Goal: Find specific page/section: Find specific page/section

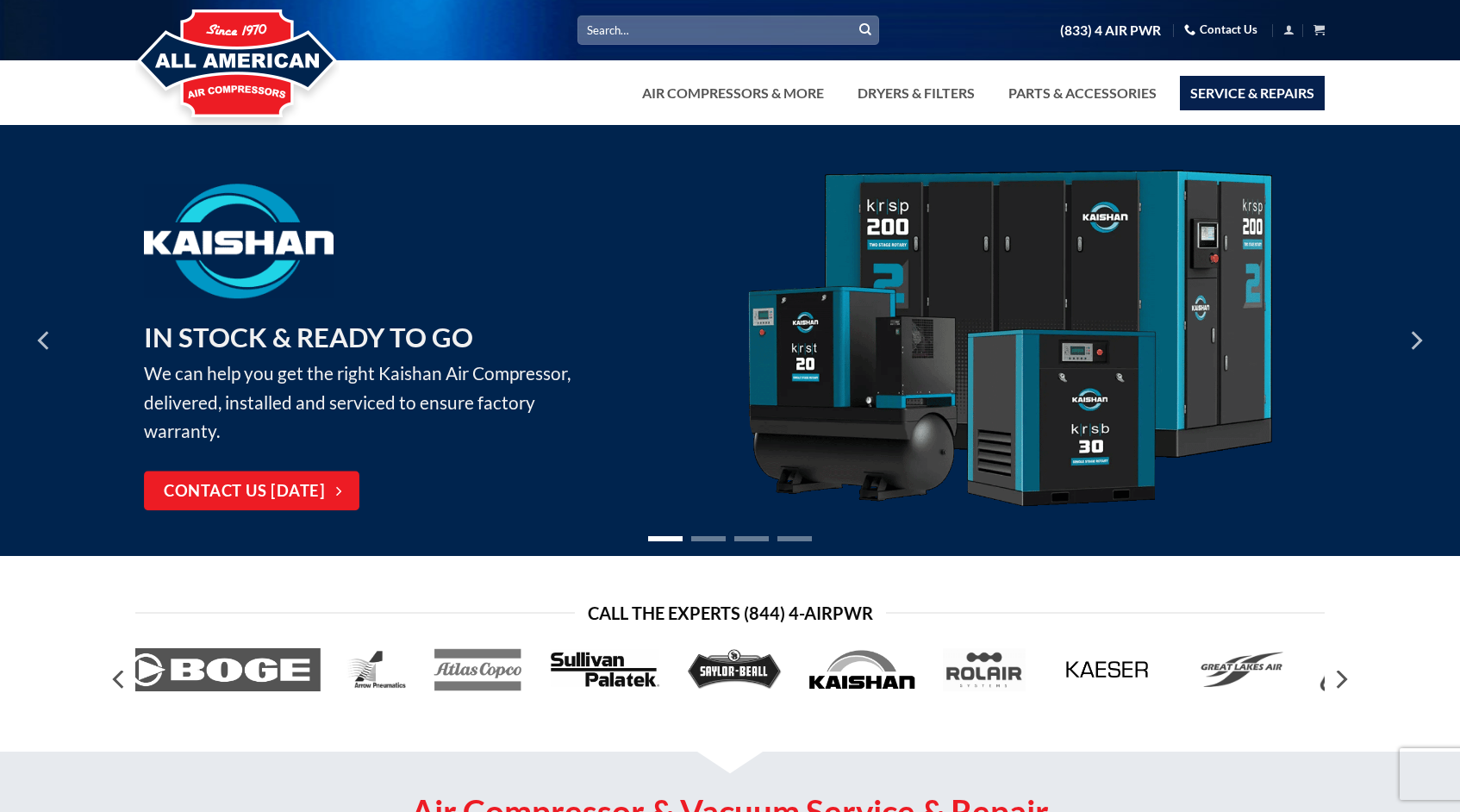
click at [1253, 90] on link "Service & Repairs" at bounding box center [1252, 92] width 145 height 35
click at [1245, 90] on link "Service & Repairs" at bounding box center [1252, 92] width 145 height 35
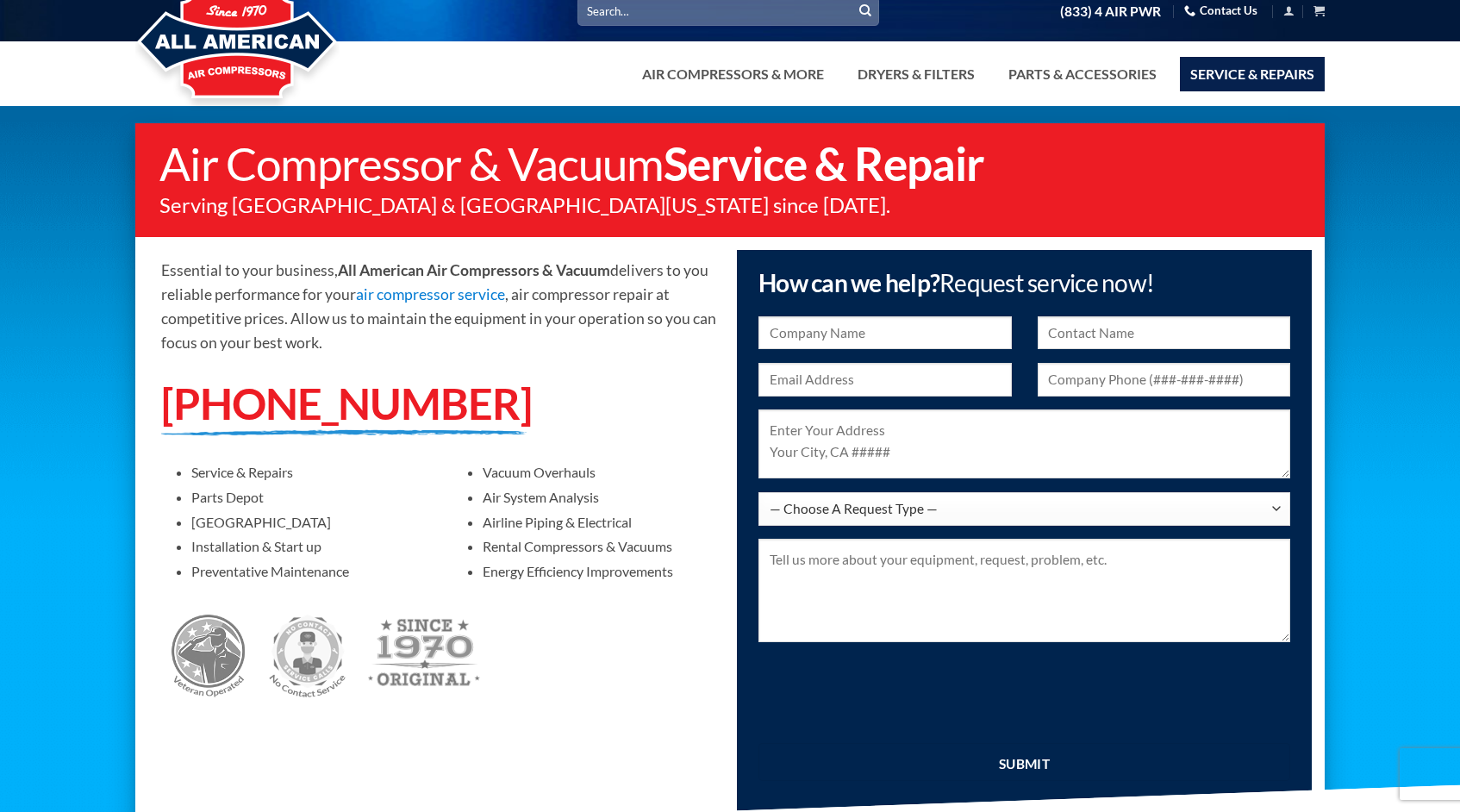
scroll to position [16, 0]
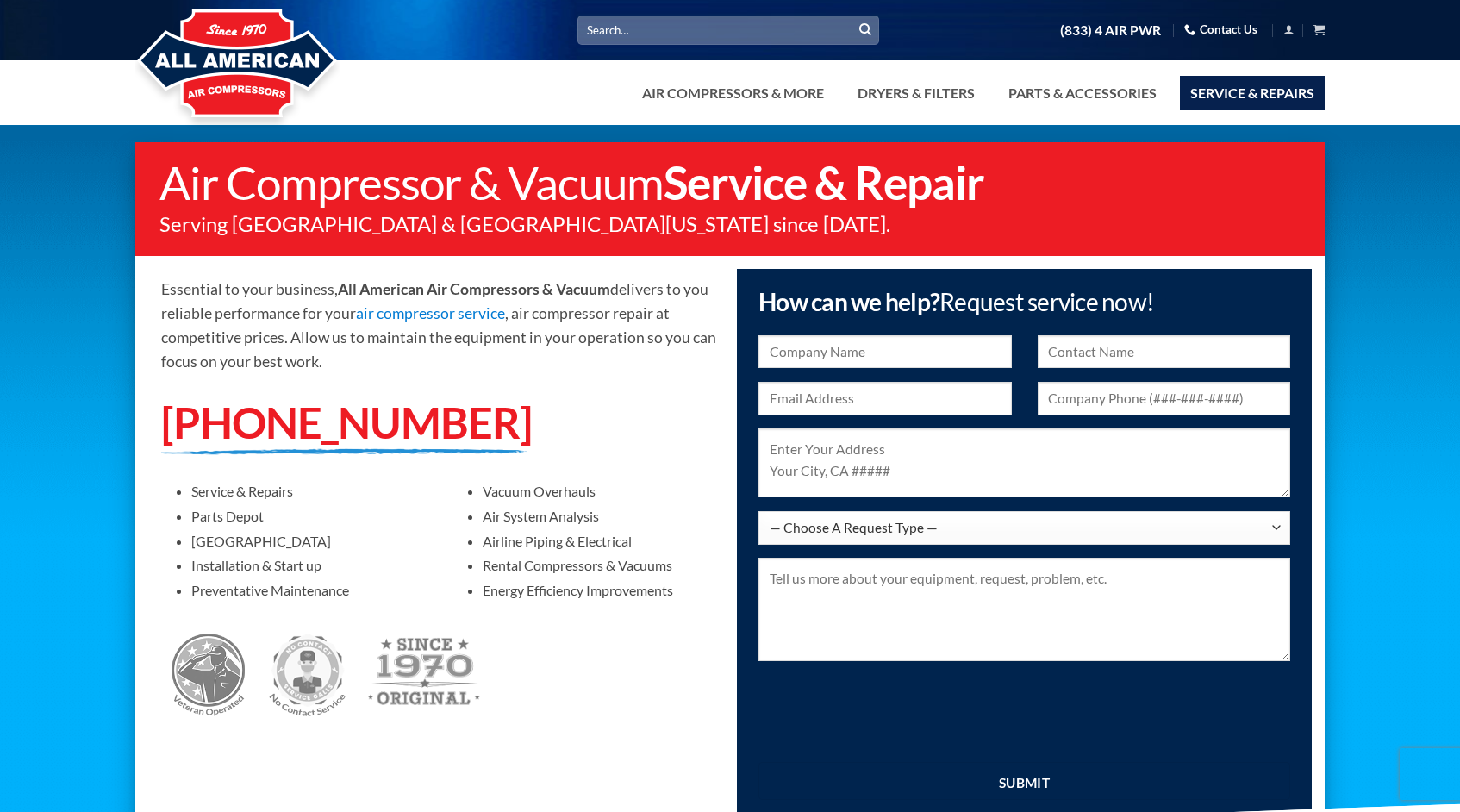
click at [1235, 87] on link "Service & Repairs" at bounding box center [1252, 92] width 145 height 35
